Goal: Check status: Check status

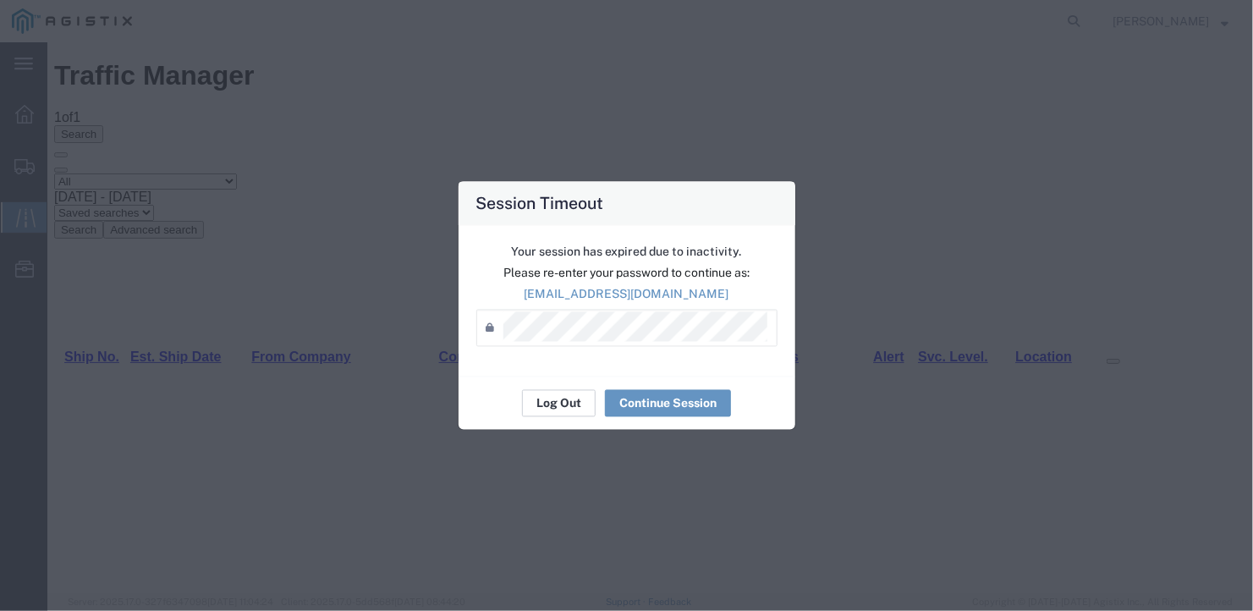
click at [571, 398] on button "Log Out" at bounding box center [559, 403] width 74 height 27
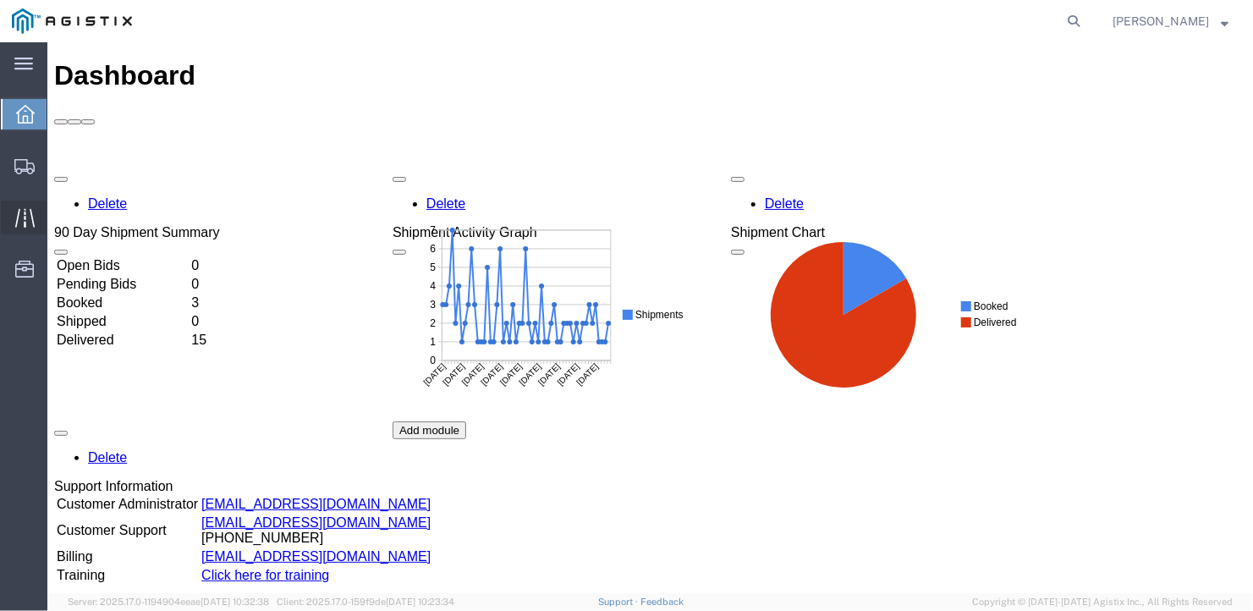
click at [24, 211] on icon at bounding box center [23, 217] width 19 height 19
